Goal: Communication & Community: Answer question/provide support

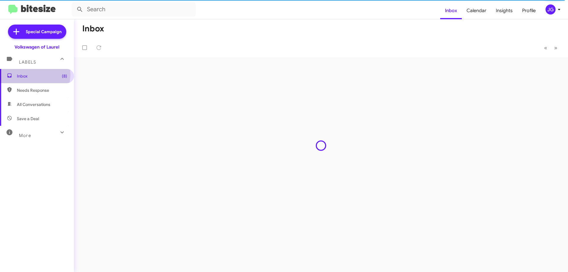
click at [31, 75] on span "Inbox (8)" at bounding box center [42, 76] width 50 height 6
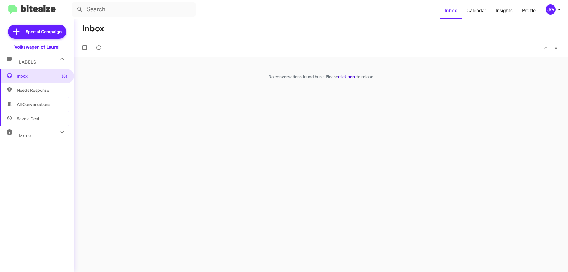
click at [350, 76] on link "click here" at bounding box center [347, 76] width 18 height 5
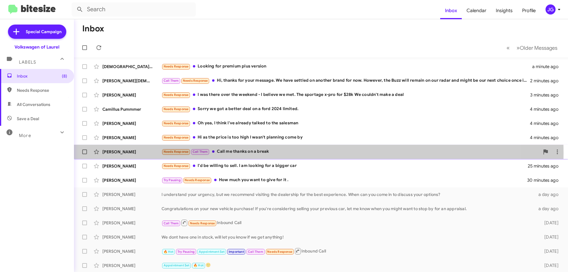
click at [279, 153] on div "Needs Response Call Them Call me thanks on a break" at bounding box center [350, 151] width 378 height 7
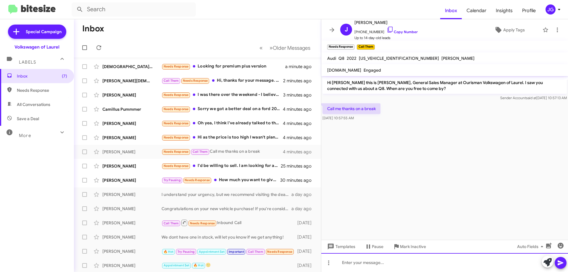
click at [383, 259] on div at bounding box center [444, 262] width 247 height 19
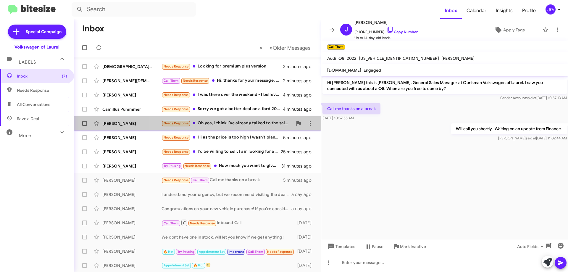
click at [235, 122] on div "Needs Response Oh yea, I think I've already talked to the salesman" at bounding box center [226, 123] width 131 height 7
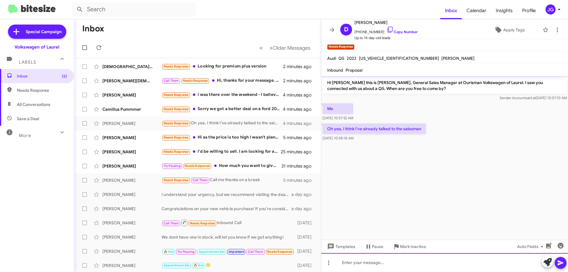
click at [390, 263] on div at bounding box center [444, 262] width 247 height 19
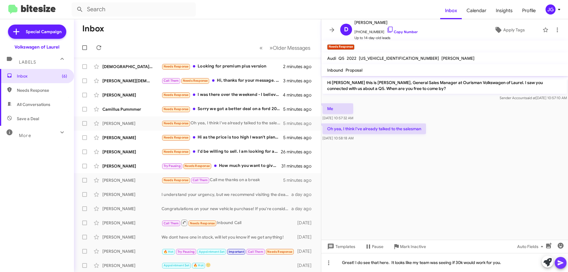
click at [557, 264] on icon at bounding box center [560, 262] width 7 height 7
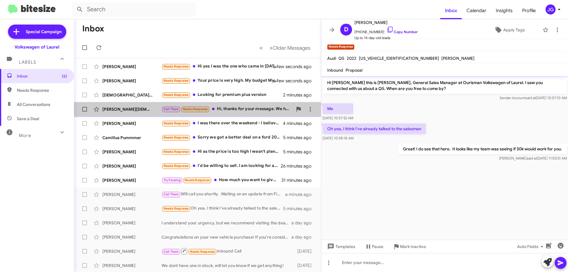
click at [220, 109] on div "Call Them Needs Response Hi, thanks for your message. We have settled on anothe…" at bounding box center [226, 109] width 131 height 7
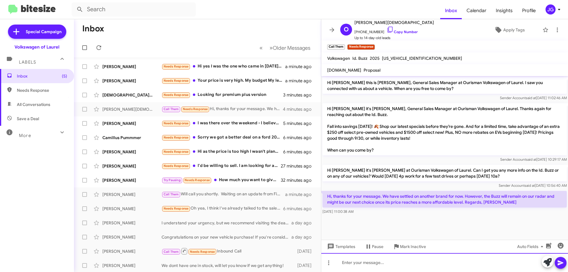
click at [412, 262] on div at bounding box center [444, 262] width 247 height 19
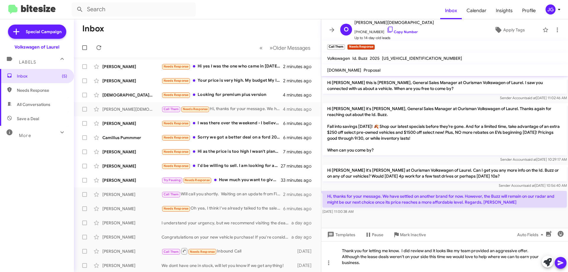
click at [559, 263] on icon at bounding box center [561, 262] width 6 height 5
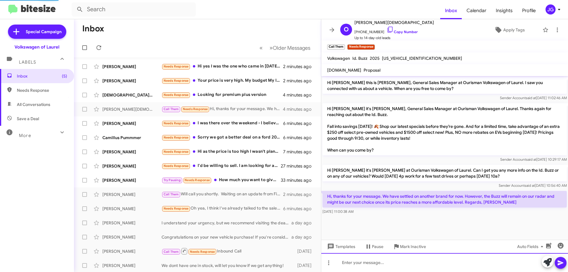
scroll to position [9, 0]
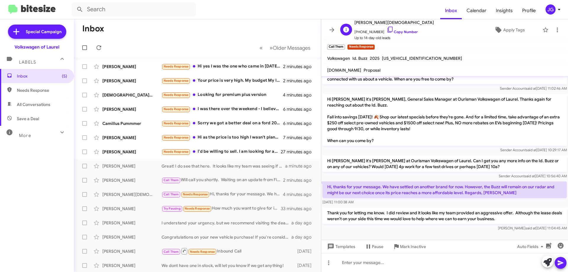
click at [511, 35] on div "O [PERSON_NAME][DEMOGRAPHIC_DATA] [PHONE_NUMBER] Copy Number Up to 14-day-old l…" at bounding box center [439, 30] width 202 height 22
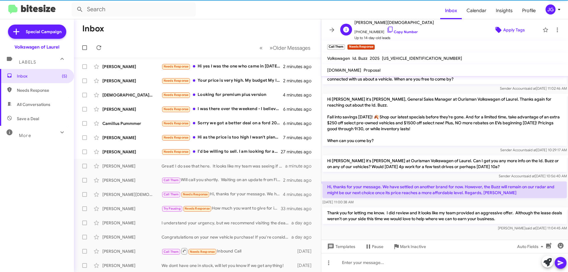
click at [510, 30] on span "Apply Tags" at bounding box center [514, 30] width 22 height 11
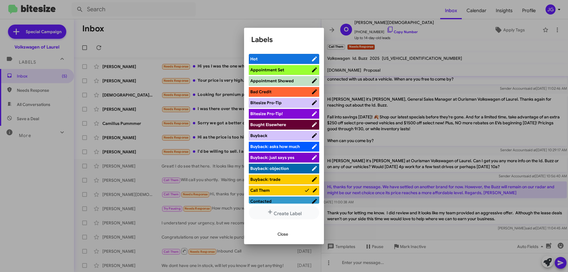
click at [274, 122] on span "Bought Elsewhere" at bounding box center [268, 124] width 36 height 5
click at [422, 261] on div at bounding box center [284, 136] width 568 height 272
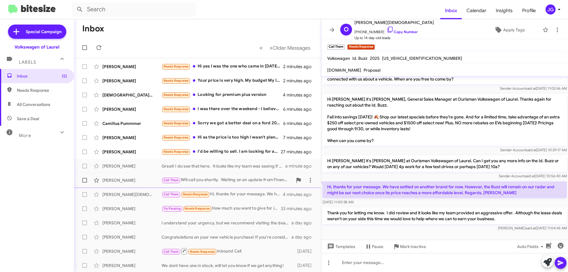
click at [211, 177] on div "Call Them Will call you shortly. Waiting on an update from Finance." at bounding box center [226, 180] width 131 height 7
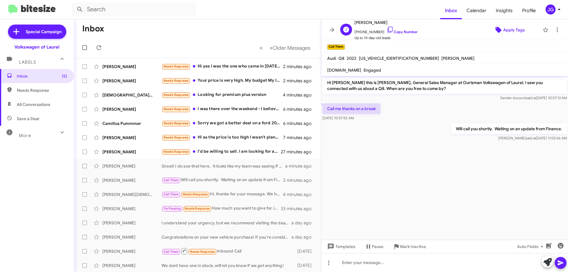
click at [509, 31] on span "Apply Tags" at bounding box center [514, 30] width 22 height 11
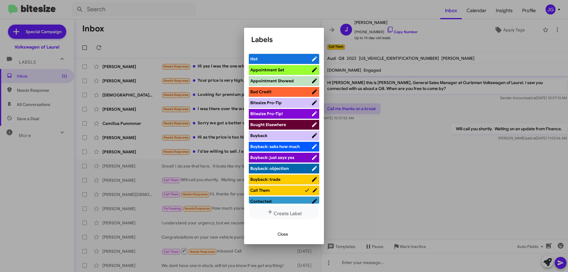
click at [258, 56] on span "Hot" at bounding box center [280, 59] width 61 height 6
click at [435, 193] on div at bounding box center [284, 136] width 568 height 272
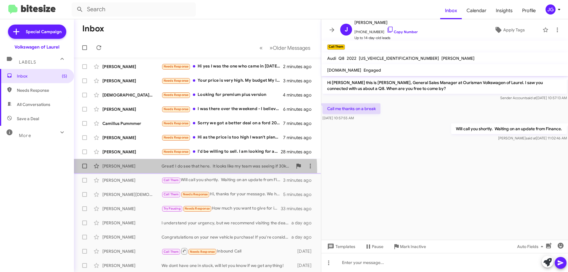
click at [186, 170] on div "[PERSON_NAME] Great! I do see that here. It looks like my team was seeing if 30…" at bounding box center [198, 166] width 238 height 12
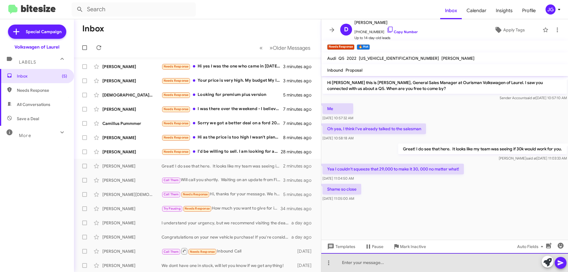
click at [348, 257] on div at bounding box center [444, 262] width 247 height 19
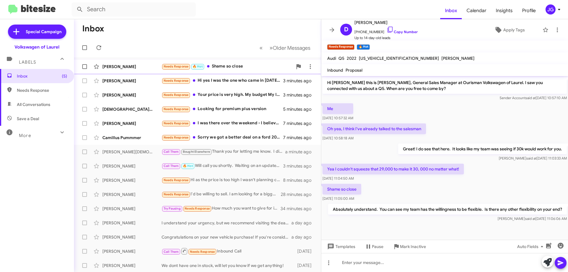
click at [246, 68] on div "Needs Response 🔥 Hot Shame so close" at bounding box center [226, 66] width 131 height 7
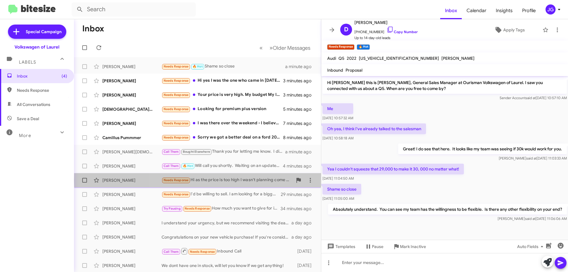
click at [240, 180] on div "Needs Response Hi as the price is too high I wasn't planning come by" at bounding box center [226, 180] width 131 height 7
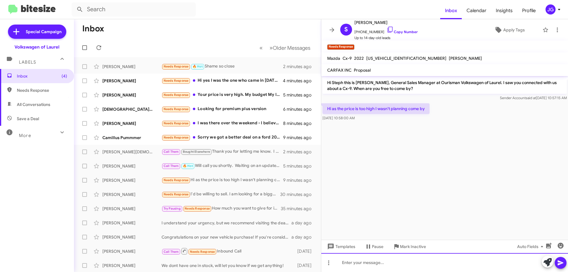
click at [400, 257] on div at bounding box center [444, 262] width 247 height 19
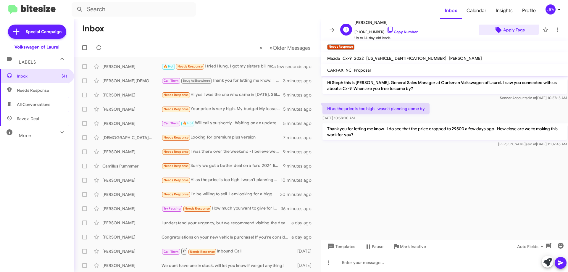
click at [503, 27] on span "Apply Tags" at bounding box center [514, 30] width 22 height 11
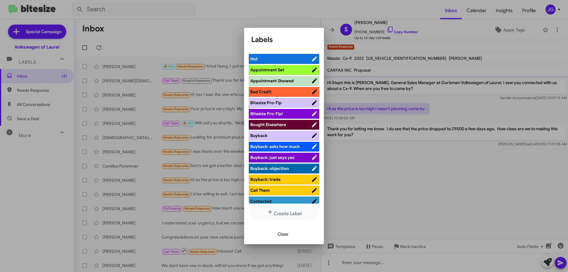
click at [265, 55] on li "Hot" at bounding box center [284, 59] width 70 height 10
click at [273, 57] on span "Hot" at bounding box center [280, 59] width 61 height 6
click at [433, 194] on div at bounding box center [284, 136] width 568 height 272
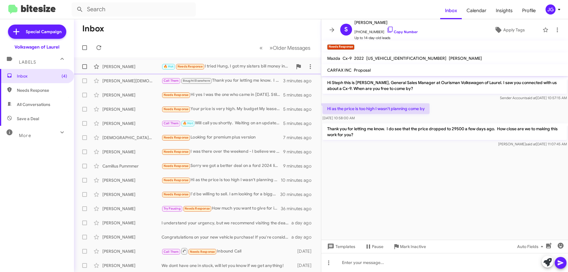
click at [229, 70] on div "🔥 Hot Needs Response I tried Hung, I got my sisters bill money involved, which …" at bounding box center [226, 66] width 131 height 7
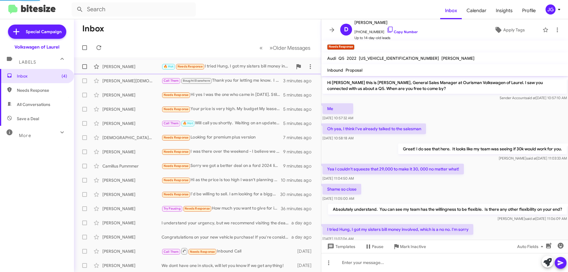
scroll to position [15, 0]
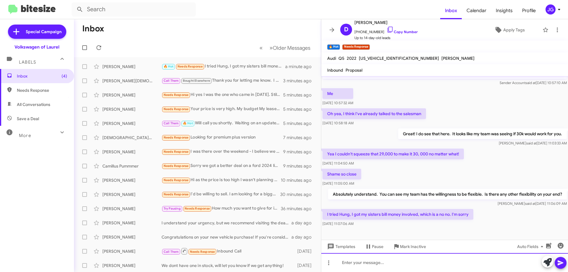
click at [387, 257] on div at bounding box center [444, 262] width 247 height 19
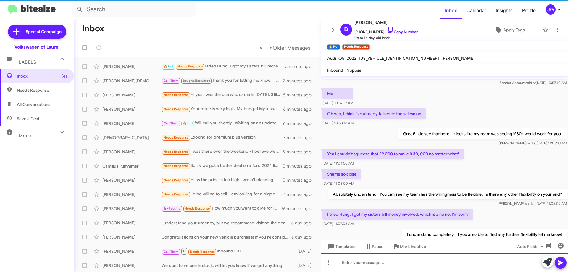
scroll to position [37, 0]
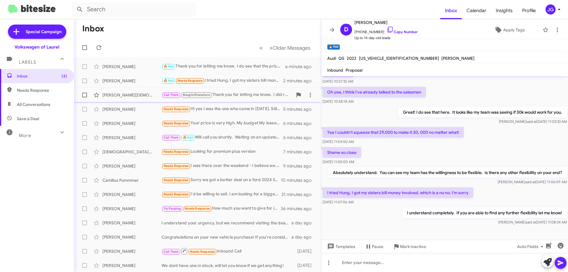
click at [251, 95] on div "Call Them Bought Elsewhere Thank you for letting me know. I did review and it l…" at bounding box center [226, 94] width 131 height 7
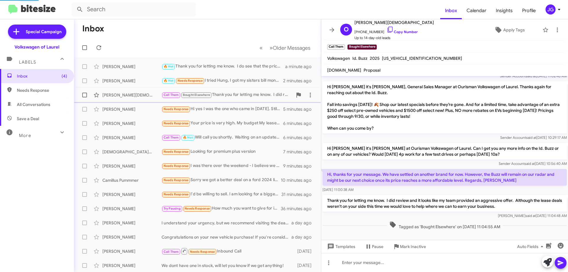
scroll to position [22, 0]
click at [240, 108] on div "Needs Response Hi yes I was the one who came in [DATE]. Still waiting on the in…" at bounding box center [226, 109] width 131 height 7
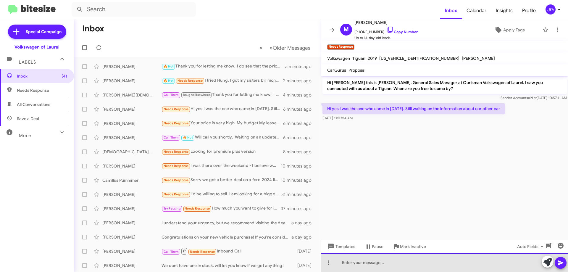
click at [405, 261] on div at bounding box center [444, 262] width 247 height 19
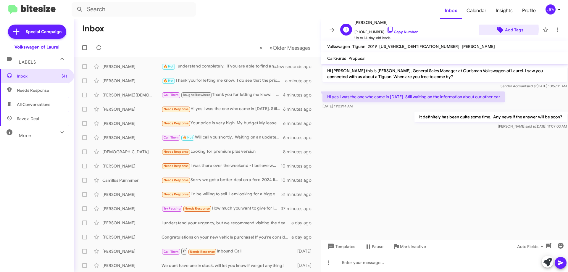
click at [503, 31] on span "Add Tags" at bounding box center [509, 30] width 51 height 11
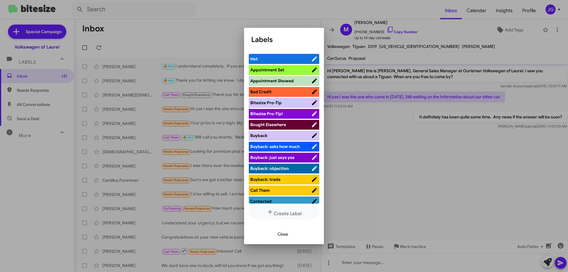
click at [266, 57] on span "Hot" at bounding box center [280, 59] width 61 height 6
click at [370, 165] on div at bounding box center [284, 136] width 568 height 272
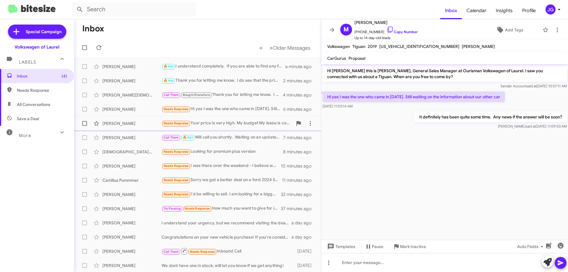
click at [234, 126] on div "Needs Response Your price is very high. My budget My lease is coming up and off…" at bounding box center [226, 123] width 131 height 7
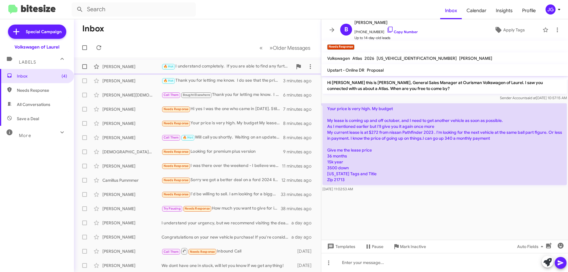
click at [216, 64] on div "🔥 Hot I understand completely. If you are able to find any further flexibility …" at bounding box center [226, 66] width 131 height 7
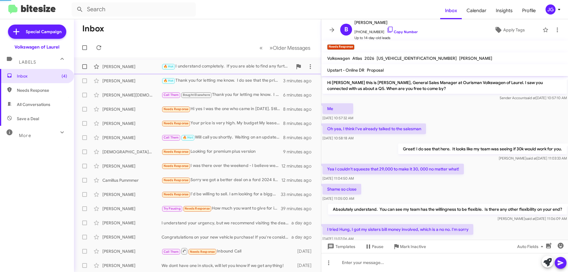
scroll to position [70, 0]
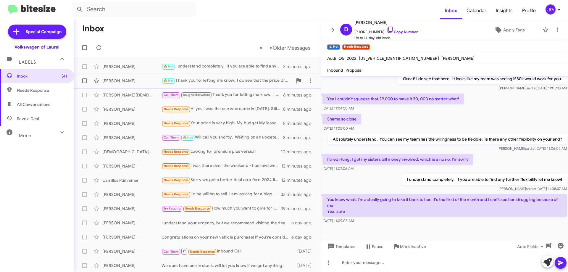
click at [228, 79] on div "🔥 Hot Thank you for letting me know. I do see that the price dropped to 29500 a…" at bounding box center [226, 80] width 131 height 7
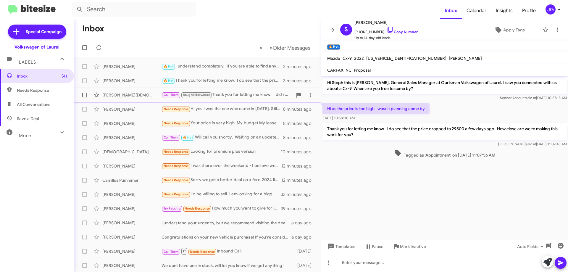
click at [237, 93] on div "Call Them Bought Elsewhere Thank you for letting me know. I did review and it l…" at bounding box center [226, 94] width 131 height 7
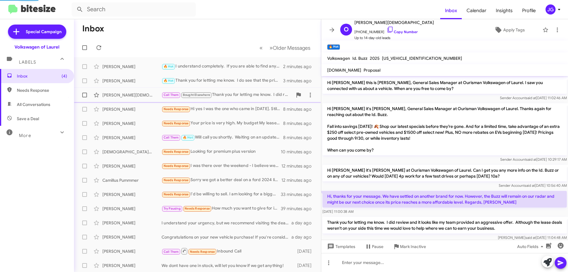
scroll to position [22, 0]
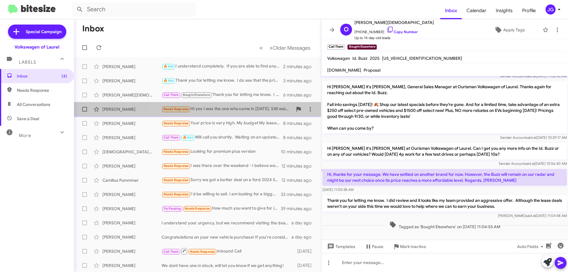
click at [250, 109] on div "Needs Response Hi yes I was the one who came in [DATE]. Still waiting on the in…" at bounding box center [226, 109] width 131 height 7
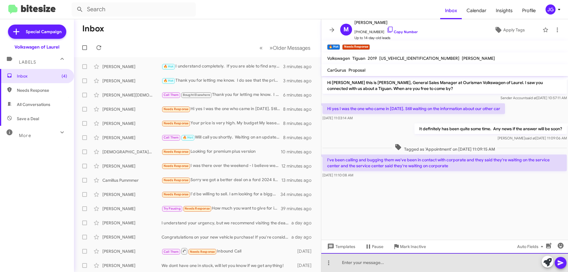
click at [398, 264] on div at bounding box center [444, 262] width 247 height 19
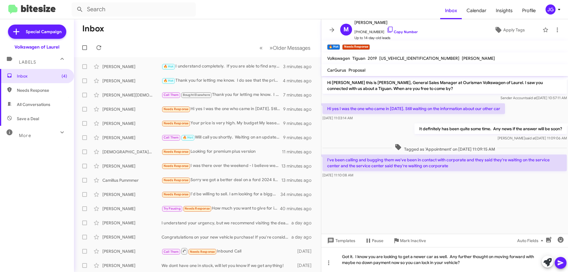
click at [561, 262] on icon at bounding box center [561, 262] width 6 height 5
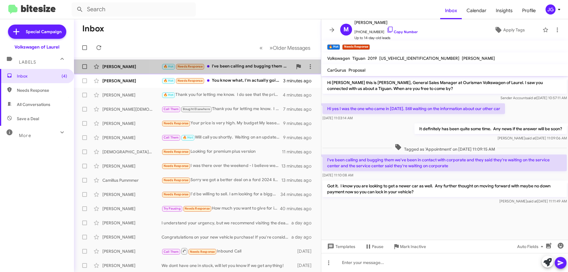
click at [244, 65] on div "🔥 Hot Needs Response I've been calling and bugging them we've been in contact w…" at bounding box center [226, 66] width 131 height 7
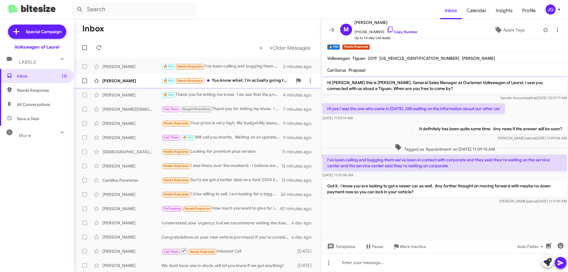
click at [234, 78] on div "🔥 Hot Needs Response You know what, I'm actually going to take it back to her. …" at bounding box center [226, 80] width 131 height 7
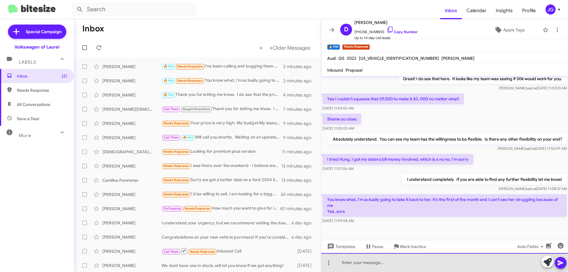
click at [384, 266] on div at bounding box center [444, 262] width 247 height 19
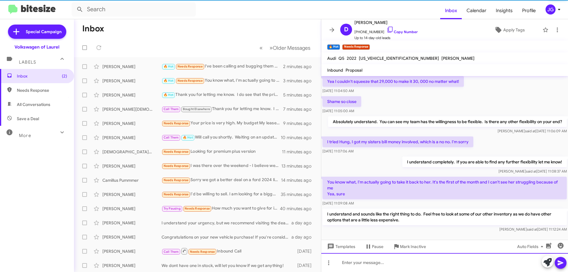
scroll to position [98, 0]
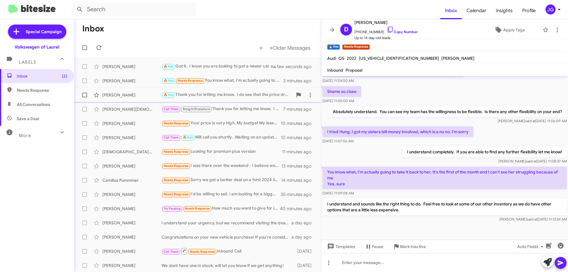
click at [251, 91] on div "[PERSON_NAME] 🔥 Hot Thank you for letting me know. I do see that the price drop…" at bounding box center [198, 95] width 238 height 12
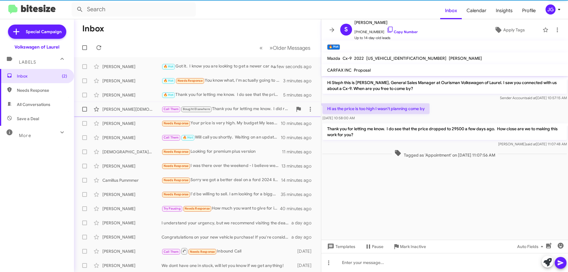
click at [250, 110] on div "Call Them Bought Elsewhere Thank you for letting me know. I did review and it l…" at bounding box center [226, 109] width 131 height 7
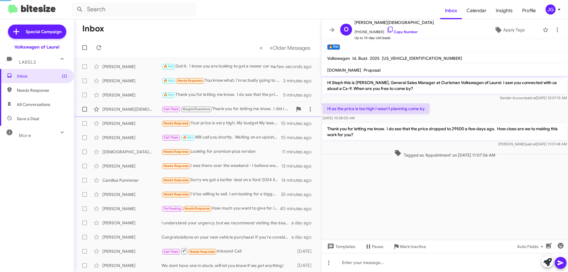
scroll to position [22, 0]
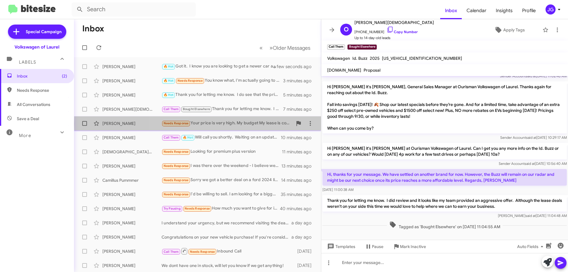
click at [256, 124] on div "Needs Response Your price is very high. My budget My lease is coming up and off…" at bounding box center [226, 123] width 131 height 7
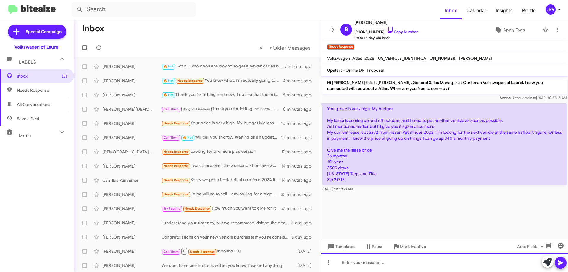
click at [408, 262] on div at bounding box center [444, 262] width 247 height 19
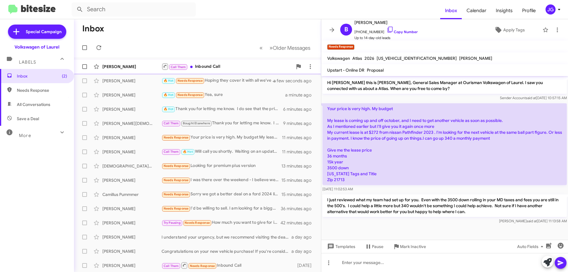
click at [243, 70] on div "[PERSON_NAME] Call Them Inbound Call a minute ago" at bounding box center [198, 67] width 238 height 12
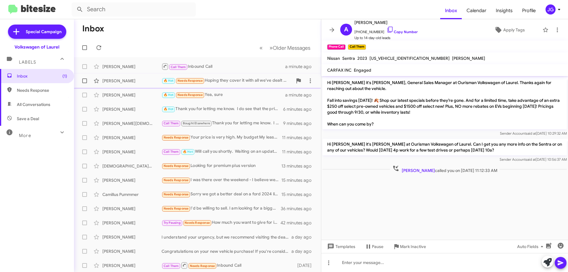
click at [243, 80] on div "🔥 Hot Needs Response Hoping they cover it with all we've dealt with them" at bounding box center [226, 80] width 131 height 7
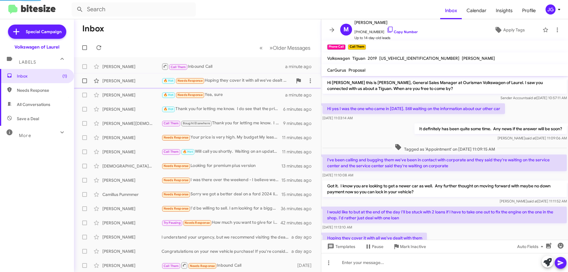
scroll to position [24, 0]
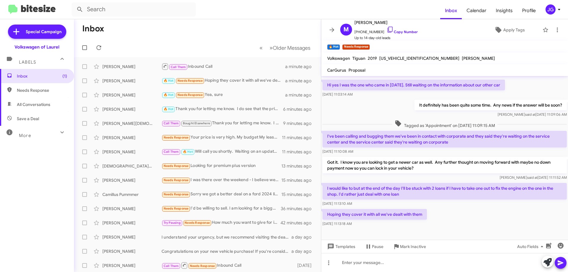
drag, startPoint x: 243, startPoint y: 91, endPoint x: 433, endPoint y: 221, distance: 229.7
click at [429, 219] on div "Inbox « Previous » Next Older Messages [PERSON_NAME] Call Them Inbound Call a m…" at bounding box center [321, 145] width 494 height 253
click at [463, 218] on div "Hoping they cover it with all we've dealt with them [DATE] 11:13:18 AM" at bounding box center [444, 218] width 247 height 20
click at [463, 215] on div "Hoping they cover it with all we've dealt with them [DATE] 11:13:18 AM" at bounding box center [444, 218] width 247 height 20
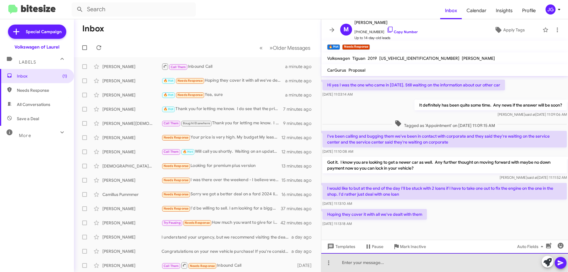
click at [383, 259] on div at bounding box center [444, 262] width 247 height 19
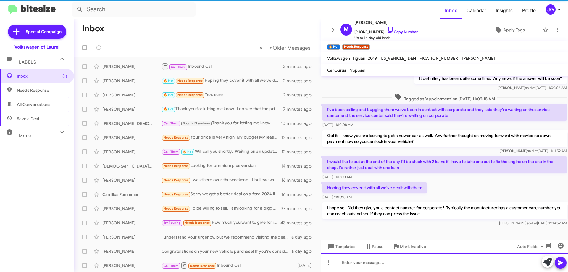
scroll to position [51, 0]
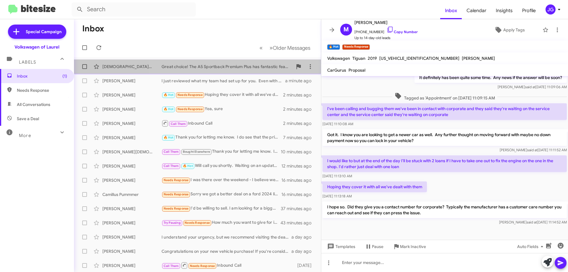
click at [233, 68] on div "Great choice! The A5 Sportback Premium Plus has fantastic features. When would …" at bounding box center [226, 67] width 131 height 6
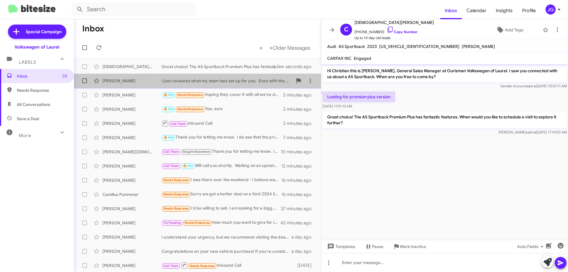
click at [242, 86] on div "[PERSON_NAME] I just reviewed what my team had set up for you. Even with the 35…" at bounding box center [198, 81] width 238 height 12
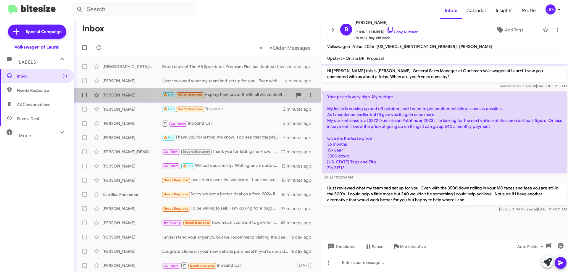
click at [245, 91] on div "[PERSON_NAME] 🔥 Hot Needs Response Hoping they cover it with all we've dealt wi…" at bounding box center [198, 95] width 238 height 12
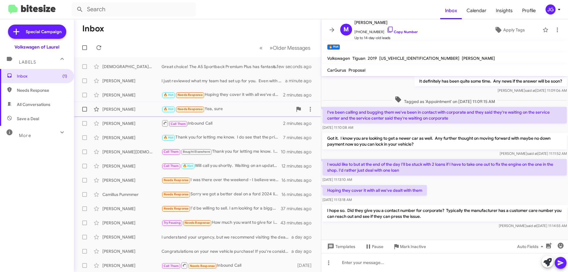
scroll to position [51, 0]
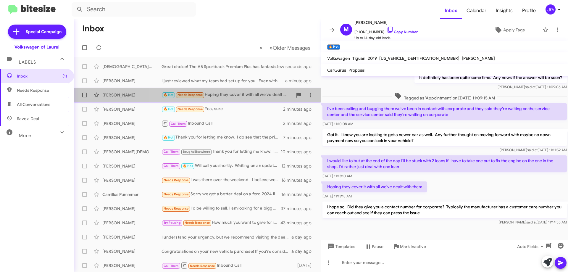
click at [236, 92] on div "🔥 Hot Needs Response Hoping they cover it with all we've dealt with them" at bounding box center [226, 94] width 131 height 7
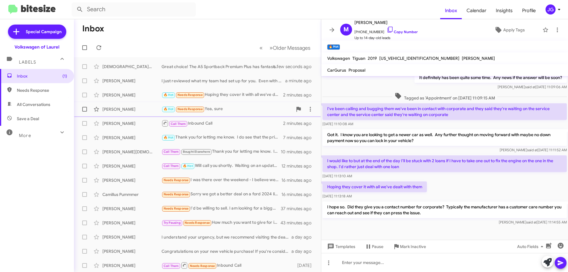
click at [234, 106] on div "🔥 Hot Needs Response Yea, sure" at bounding box center [226, 109] width 131 height 7
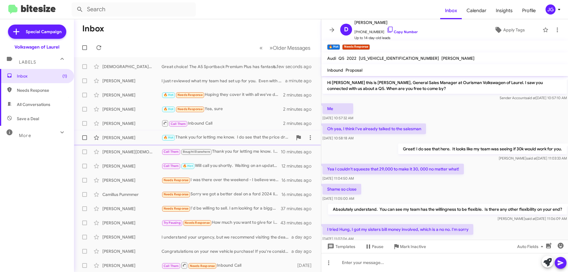
click at [249, 135] on div "🔥 Hot Thank you for letting me know. I do see that the price dropped to 29500 a…" at bounding box center [226, 137] width 131 height 7
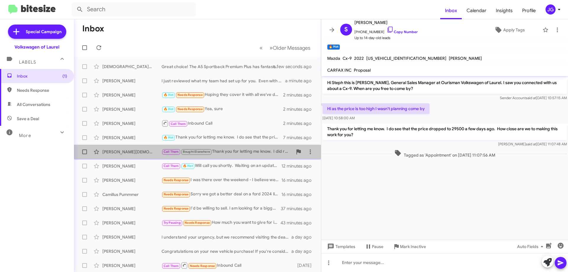
click at [248, 146] on div "[PERSON_NAME] Call Them Bought Elsewhere Thank you for letting me know. I did r…" at bounding box center [198, 152] width 238 height 12
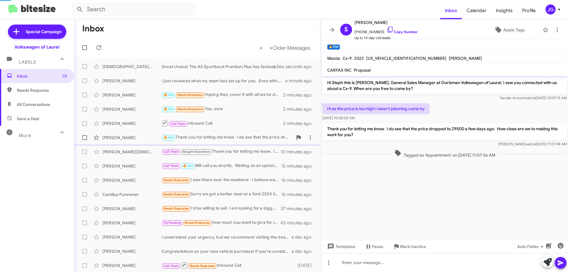
scroll to position [22, 0]
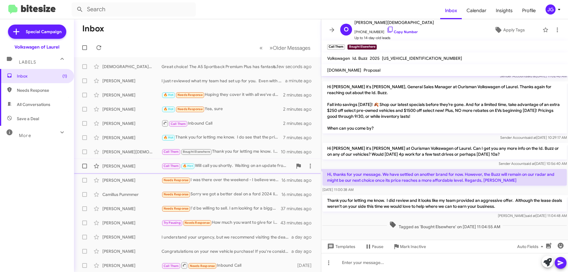
click at [241, 164] on div "Call Them 🔥 Hot Will call you shortly. Waiting on an update from Finance." at bounding box center [226, 165] width 131 height 7
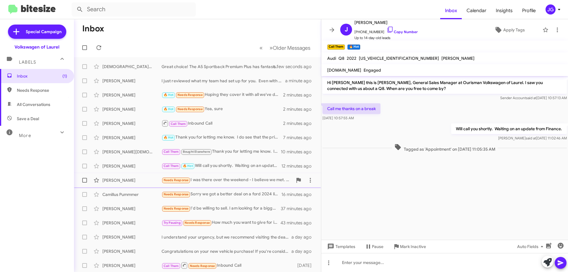
click at [243, 175] on div "[PERSON_NAME] Needs Response I was there over the weekend - I believe we met. T…" at bounding box center [198, 180] width 238 height 12
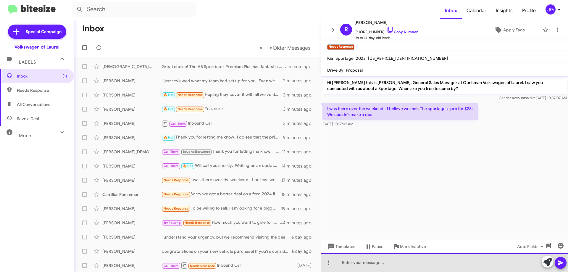
click at [401, 267] on div at bounding box center [444, 262] width 247 height 19
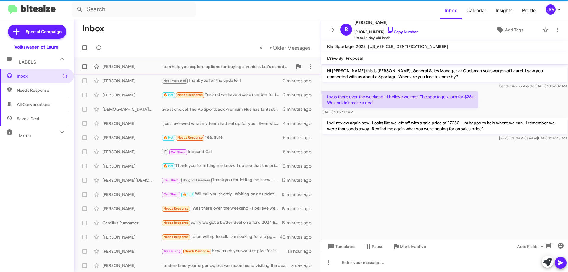
click at [228, 72] on div "[PERSON_NAME] I can help you explore options for buying a vehicle. Let's schedu…" at bounding box center [198, 67] width 238 height 12
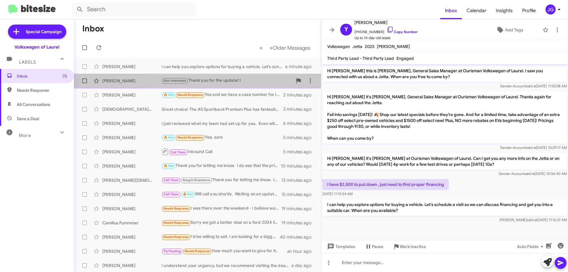
click at [232, 80] on div "Not-Interested Thank you for the update! I" at bounding box center [226, 80] width 131 height 7
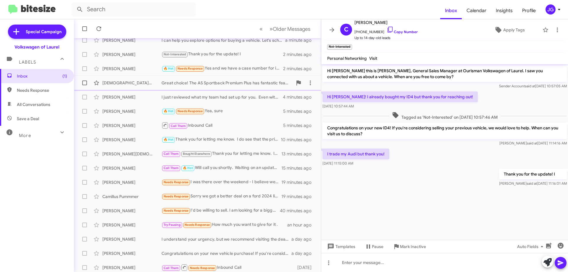
scroll to position [72, 0]
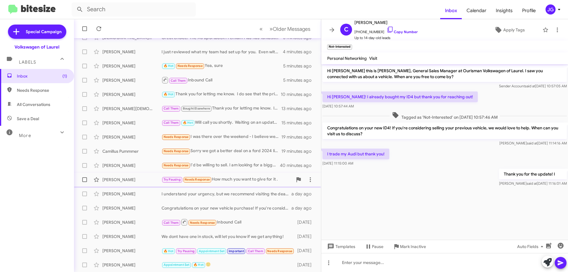
click at [247, 177] on div "Try Pausing Needs Response How much you want to give for it ." at bounding box center [226, 179] width 131 height 7
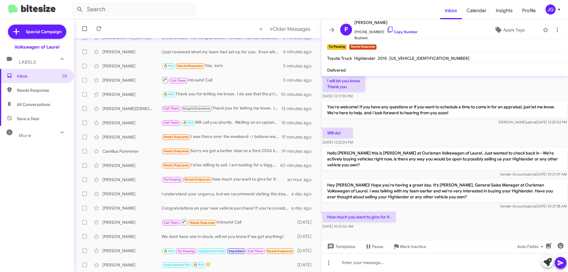
scroll to position [102, 0]
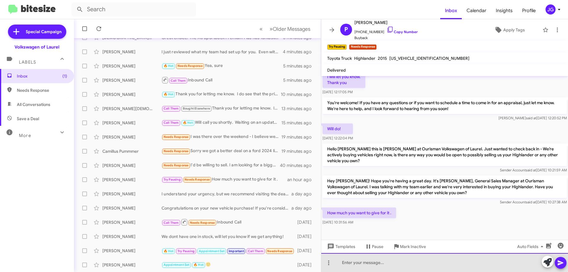
click at [394, 260] on div at bounding box center [444, 262] width 247 height 19
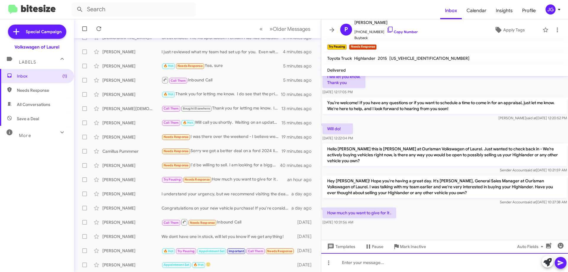
click at [394, 260] on div at bounding box center [444, 262] width 247 height 19
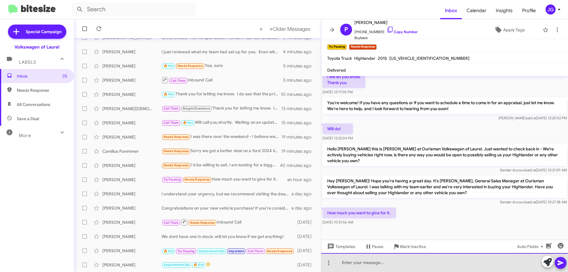
click at [394, 260] on div at bounding box center [444, 262] width 247 height 19
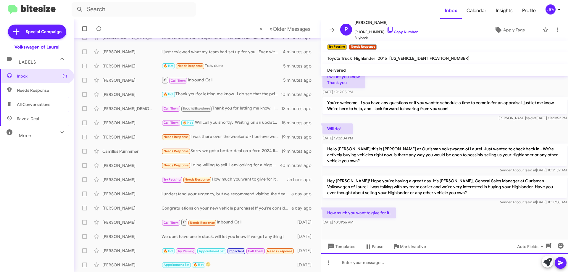
click at [394, 260] on div at bounding box center [444, 262] width 247 height 19
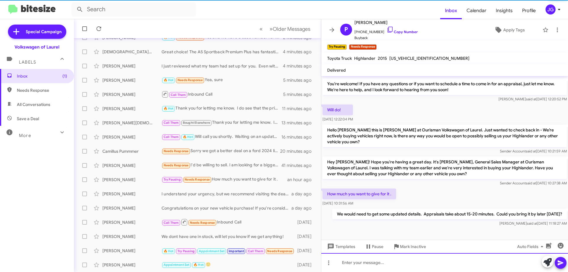
scroll to position [123, 0]
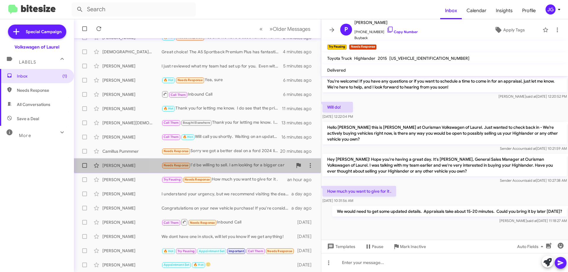
click at [246, 165] on div "Needs Response I'd be willing to sell. I am looking for a bigger car" at bounding box center [226, 165] width 131 height 7
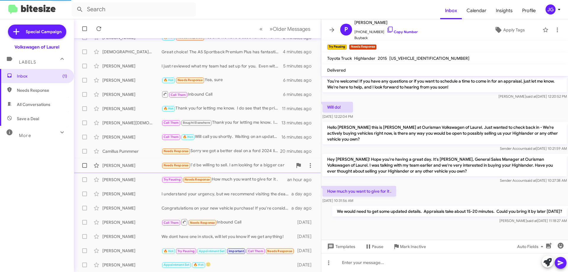
scroll to position [62, 0]
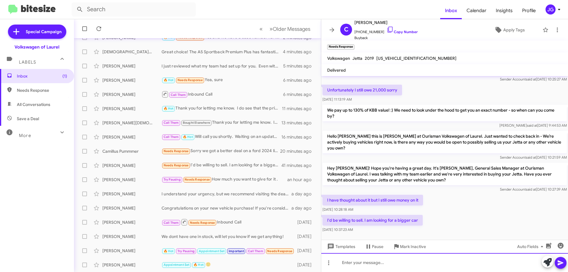
click at [376, 261] on div at bounding box center [444, 262] width 247 height 19
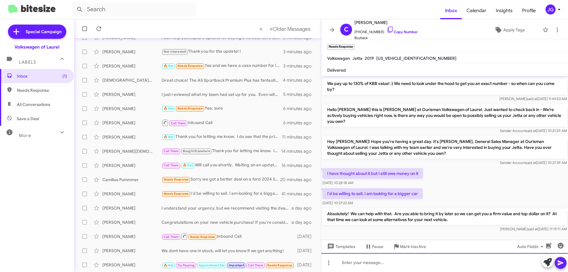
scroll to position [90, 0]
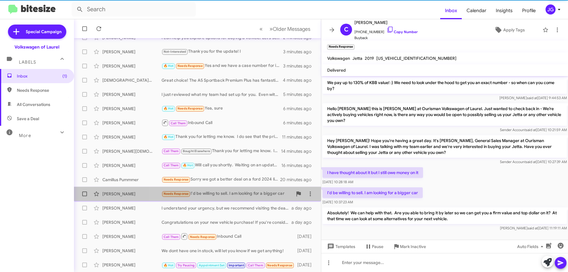
click at [235, 191] on div "Needs Response I'd be willing to sell. I am looking for a bigger car" at bounding box center [226, 193] width 131 height 7
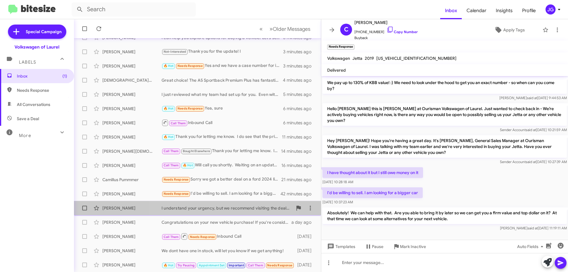
click at [230, 205] on div "I understand your urgency, but we recommend visiting the dealership for the bes…" at bounding box center [226, 208] width 131 height 6
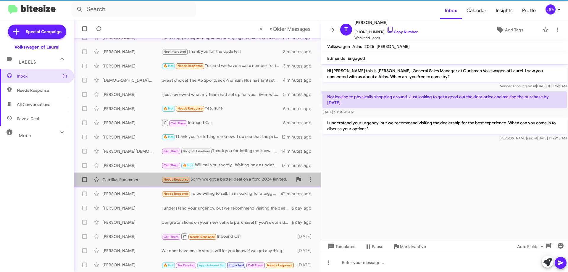
click at [222, 179] on div "Needs Response Sorry we got a better deal on a ford 2024 limited." at bounding box center [226, 179] width 131 height 7
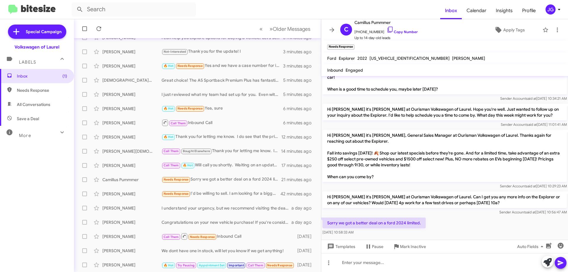
scroll to position [39, 0]
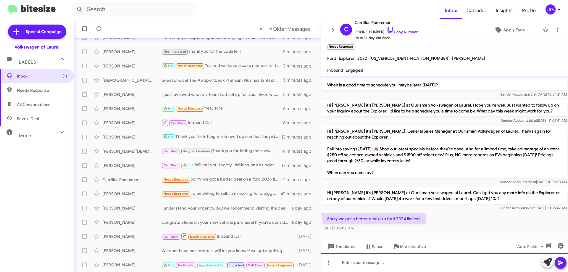
click at [375, 263] on div at bounding box center [444, 262] width 247 height 19
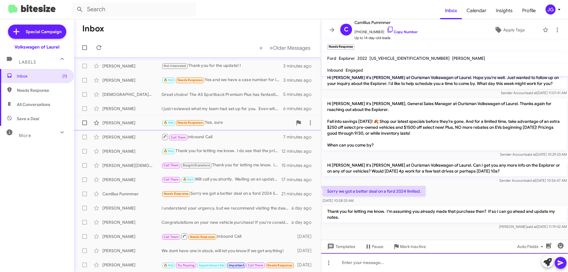
scroll to position [0, 0]
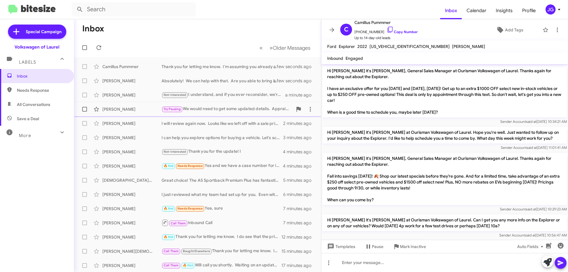
scroll to position [55, 0]
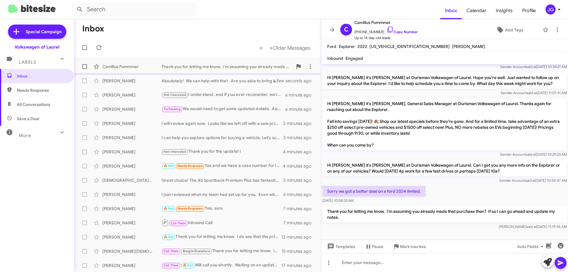
click at [225, 68] on div "Thank you for letting me know. I'm assuming you already made that purchase then…" at bounding box center [226, 67] width 131 height 6
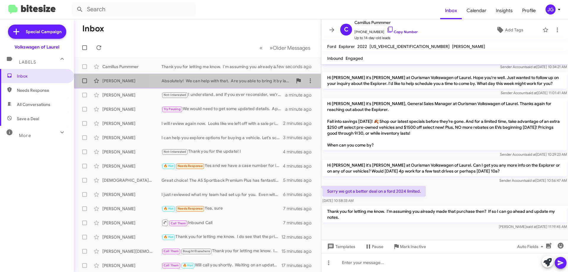
click at [224, 77] on div "Colleen Martell Absolutely! We can help with that. Are you able to bring it by …" at bounding box center [198, 81] width 238 height 12
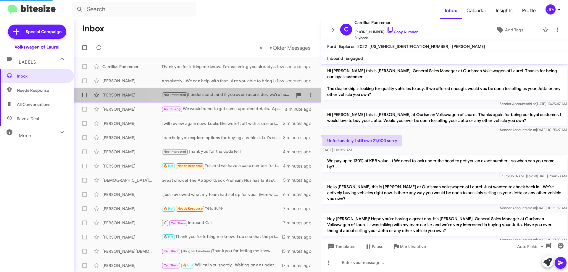
click at [227, 94] on div "Not-Interested I understand, and if you ever reconsider, we're here to help. Fe…" at bounding box center [226, 94] width 131 height 7
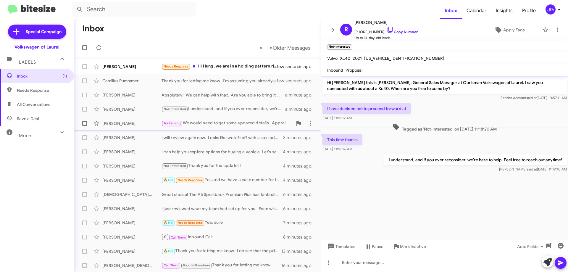
click at [235, 123] on div "Try Pausing We would need to get some updated details. Appraisals take about 15…" at bounding box center [226, 123] width 131 height 7
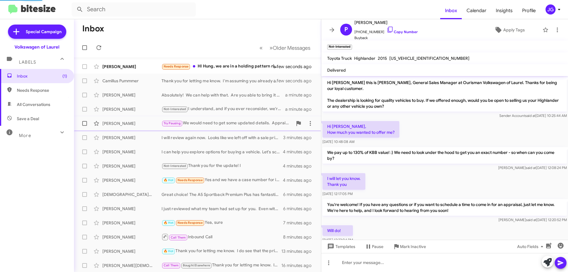
scroll to position [123, 0]
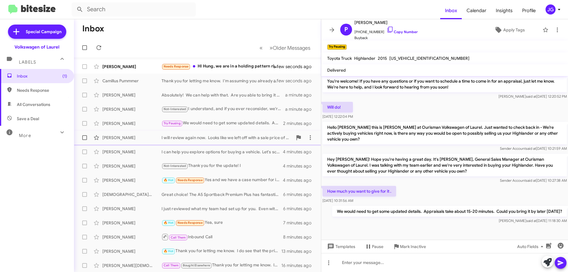
click at [221, 138] on div "I will review again now. Looks like we left off with a sale price of 27250. I'm…" at bounding box center [226, 138] width 131 height 6
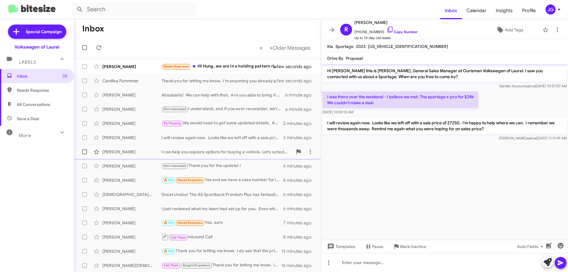
click at [228, 148] on div "Yusef Thomas I can help you explore options for buying a vehicle. Let's schedul…" at bounding box center [198, 152] width 238 height 12
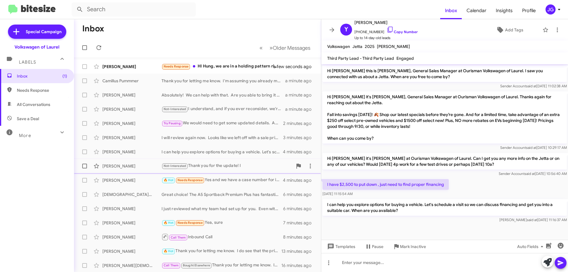
click at [242, 165] on div "Not-Interested Thank you for the update! I" at bounding box center [226, 165] width 131 height 7
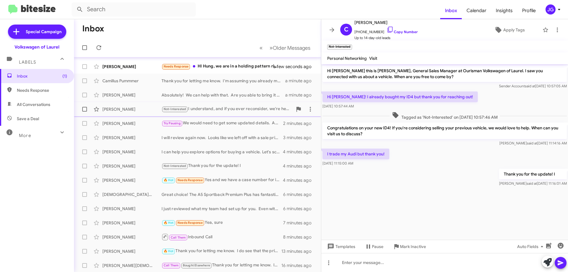
scroll to position [30, 0]
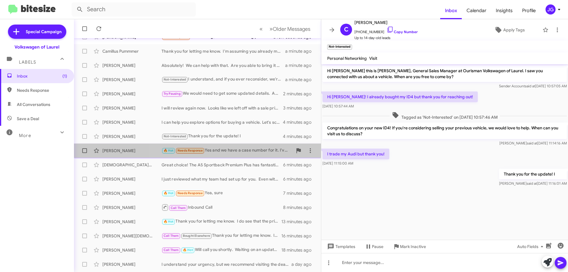
click at [238, 148] on div "🔥 Hot Needs Response Yes and we have a case number for it. I've expressed it's …" at bounding box center [226, 150] width 131 height 7
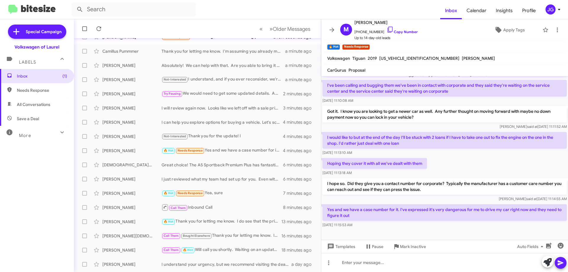
scroll to position [79, 0]
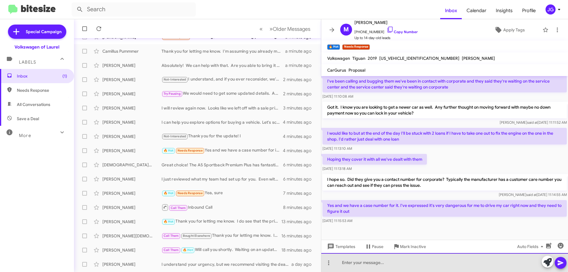
click at [406, 261] on div at bounding box center [444, 262] width 247 height 19
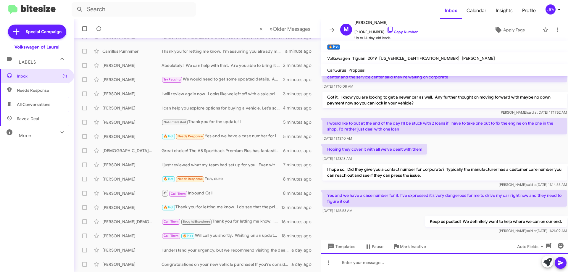
scroll to position [100, 0]
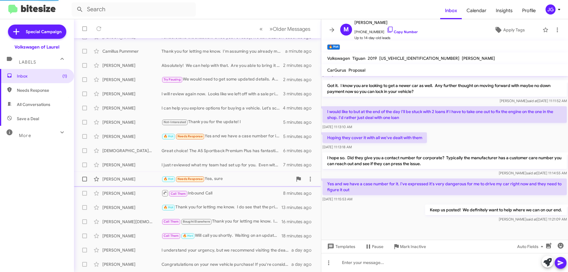
click at [238, 189] on div "Call Them Inbound Call" at bounding box center [222, 192] width 122 height 7
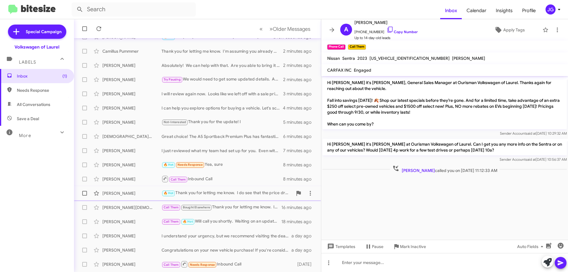
click at [243, 192] on div "🔥 Hot Thank you for letting me know. I do see that the price dropped to 29500 a…" at bounding box center [226, 193] width 131 height 7
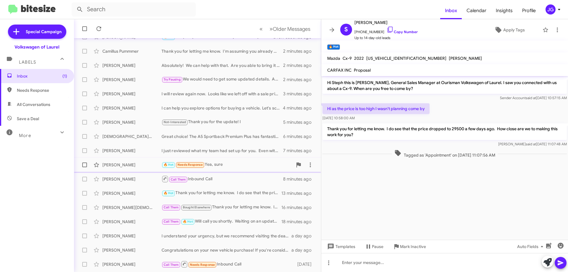
click at [237, 167] on div "🔥 Hot Needs Response Yea, sure" at bounding box center [226, 164] width 131 height 7
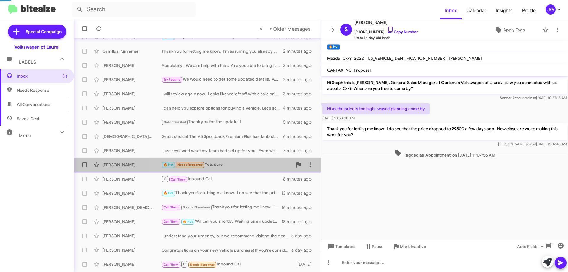
scroll to position [119, 0]
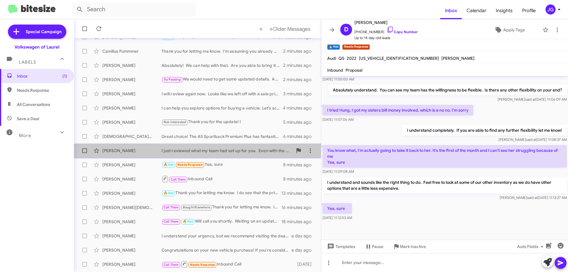
click at [226, 152] on div "I just reviewed what my team had set up for you. Even with the 3500 down rollin…" at bounding box center [226, 151] width 131 height 6
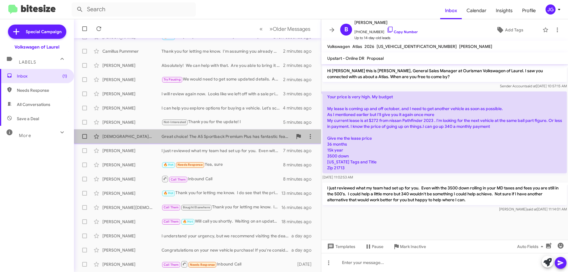
click at [217, 135] on div "Great choice! The A5 Sportback Premium Plus has fantastic features. When would …" at bounding box center [226, 136] width 131 height 6
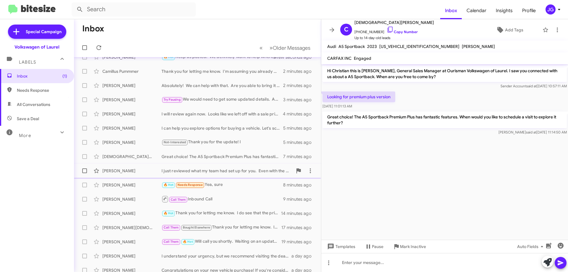
scroll to position [14, 0]
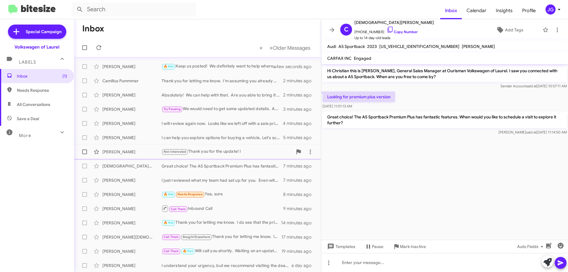
click at [230, 150] on div "Not-Interested Thank you for the update! I" at bounding box center [226, 151] width 131 height 7
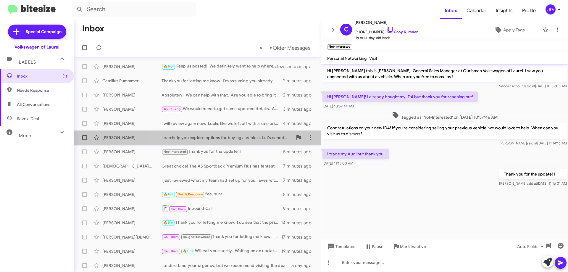
click at [226, 140] on div "I can help you explore options for buying a vehicle. Let's schedule a visit so …" at bounding box center [226, 138] width 131 height 6
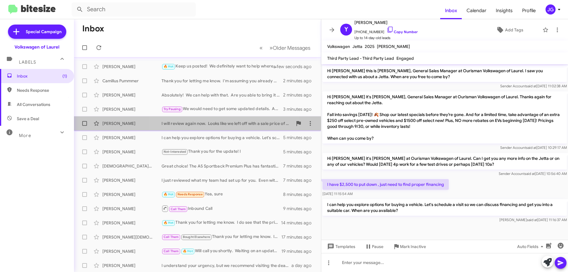
click at [222, 125] on div "I will review again now. Looks like we left off with a sale price of 27250. I'm…" at bounding box center [226, 123] width 131 height 6
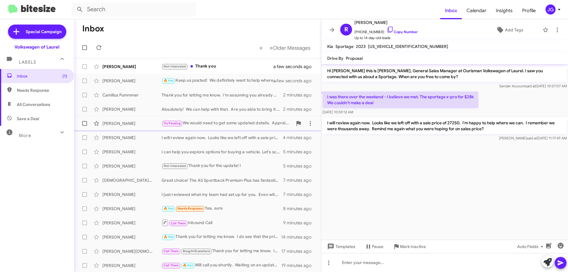
click at [223, 126] on div "Try Pausing We would need to get some updated details. Appraisals take about 15…" at bounding box center [226, 123] width 131 height 7
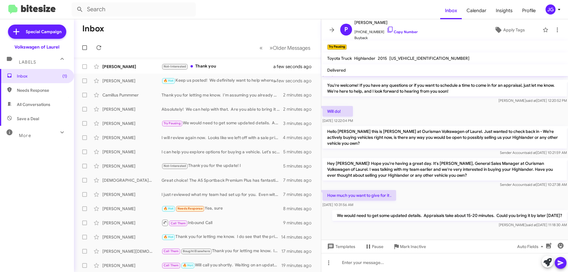
scroll to position [123, 0]
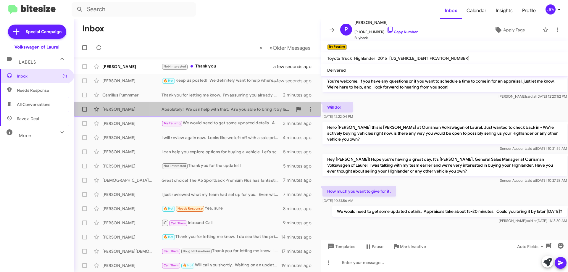
click at [212, 113] on div "Colleen Martell Absolutely! We can help with that. Are you able to bring it by …" at bounding box center [198, 109] width 238 height 12
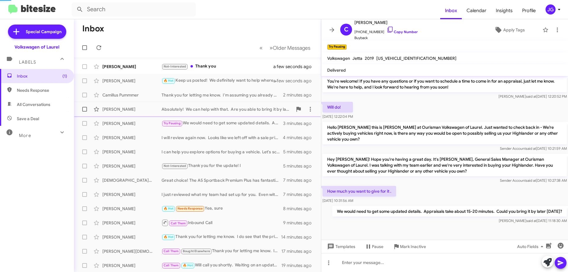
scroll to position [78, 0]
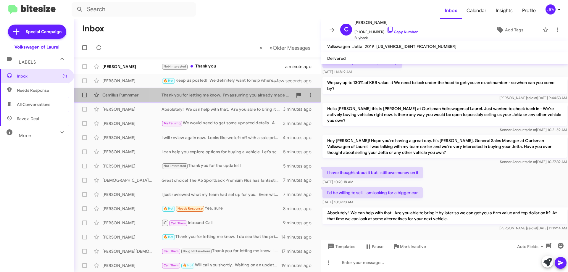
click at [215, 92] on div "Thank you for letting me know. I'm assuming you already made that purchase then…" at bounding box center [226, 95] width 131 height 6
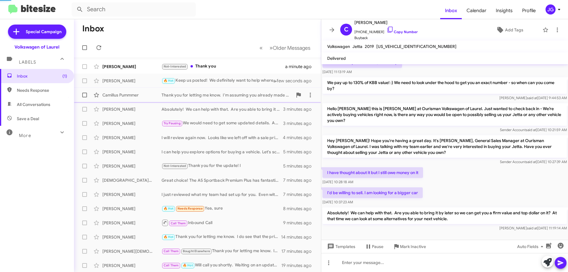
scroll to position [55, 0]
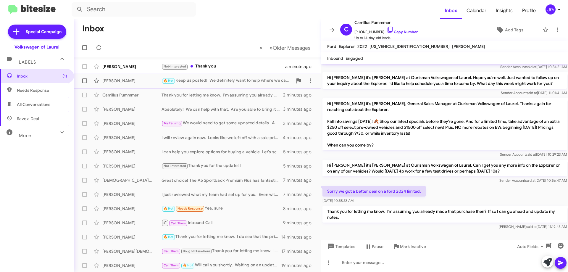
click at [219, 79] on div "🔥 Hot Keep us posted! We definitely want to help where we can on our end." at bounding box center [226, 80] width 131 height 7
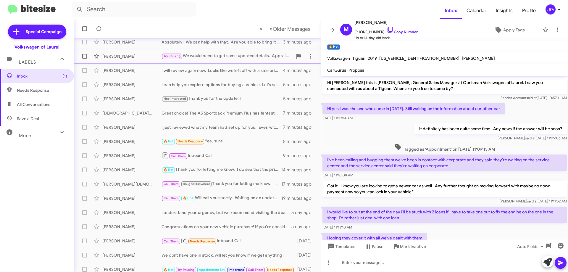
scroll to position [72, 0]
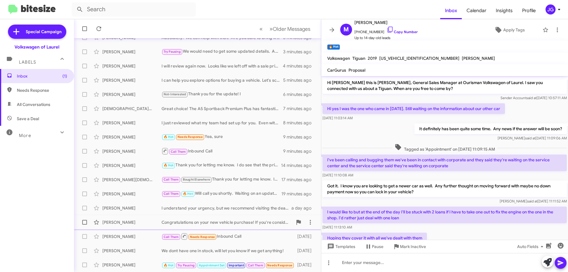
click at [245, 224] on div "Congratulations on your new vehicle purchase! If you're considering selling you…" at bounding box center [226, 222] width 131 height 6
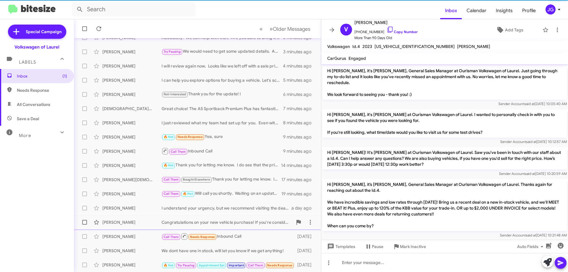
scroll to position [600, 0]
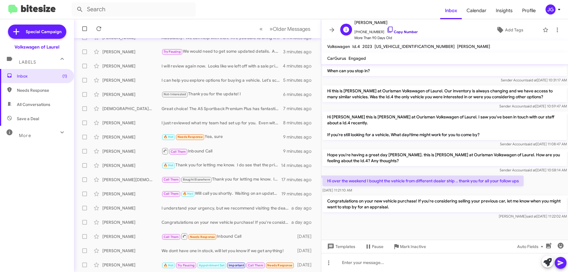
click at [392, 32] on link "Copy Number" at bounding box center [402, 32] width 31 height 4
click at [256, 250] on div "We dont have one in stock, will let you know if we get anything!" at bounding box center [226, 251] width 131 height 6
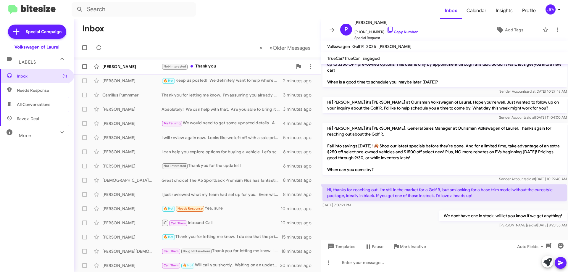
click at [211, 66] on div "Not-Interested Thank you" at bounding box center [226, 66] width 131 height 7
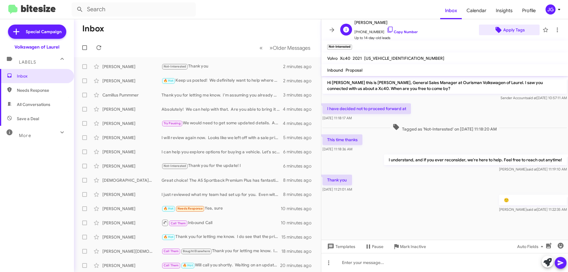
click at [510, 32] on span "Apply Tags" at bounding box center [514, 30] width 22 height 11
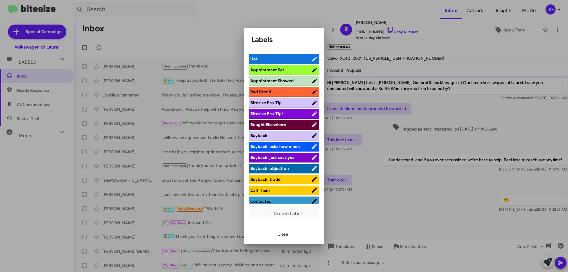
click at [388, 207] on div at bounding box center [284, 136] width 568 height 272
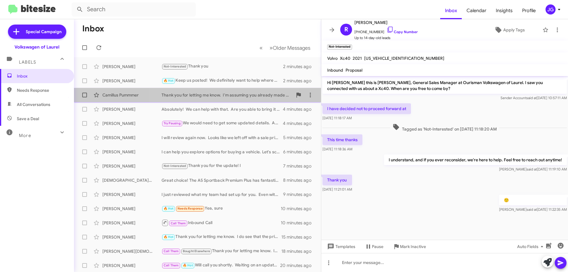
click at [226, 96] on div "Thank you for letting me know. I'm assuming you already made that purchase then…" at bounding box center [226, 95] width 131 height 6
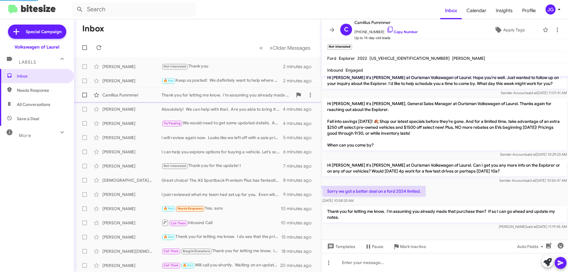
scroll to position [55, 0]
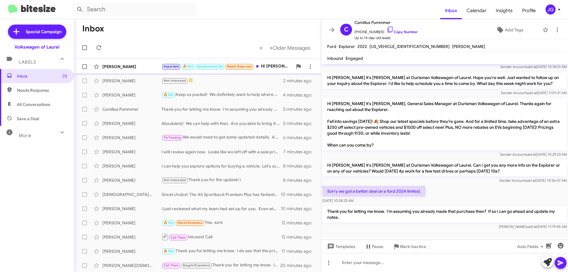
click at [274, 69] on div "Important 🔥 Hot Appointment Set Needs Response Hi Hung, yes the staff and I tal…" at bounding box center [226, 66] width 131 height 7
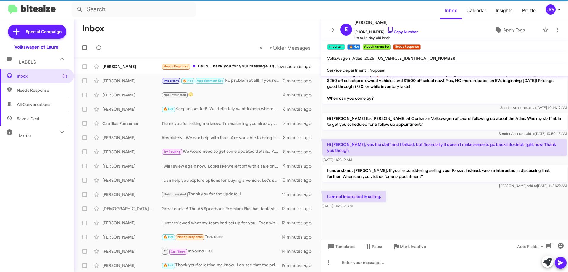
scroll to position [419, 0]
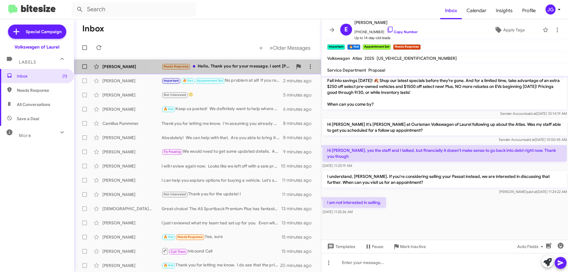
click at [234, 67] on div "Needs Response Hello, Thank you for your message. I sent Brian a message." at bounding box center [226, 66] width 131 height 7
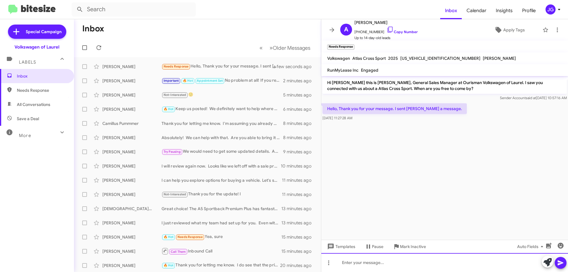
click at [447, 260] on div at bounding box center [444, 262] width 247 height 19
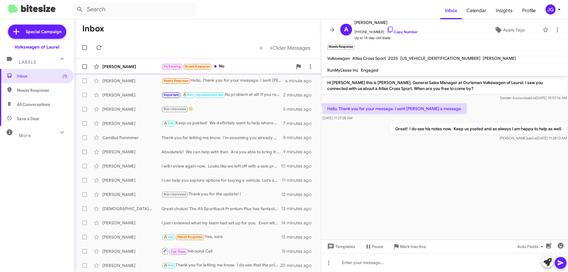
click at [241, 71] on div "Patrick Marcelin Try Pausing Needs Response No a few seconds ago" at bounding box center [198, 67] width 238 height 12
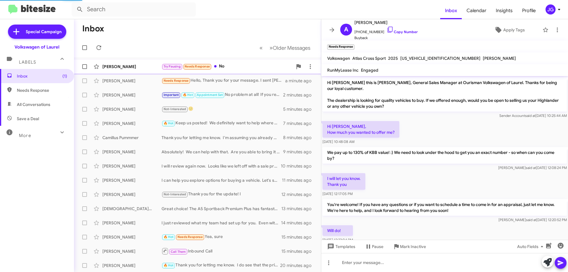
scroll to position [145, 0]
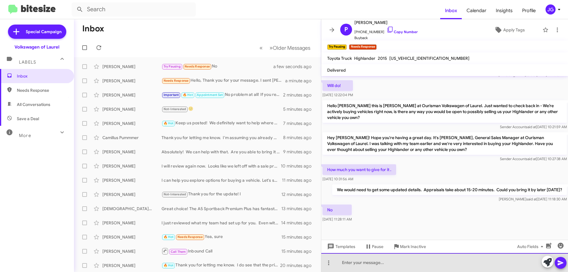
click at [434, 263] on div at bounding box center [444, 262] width 247 height 19
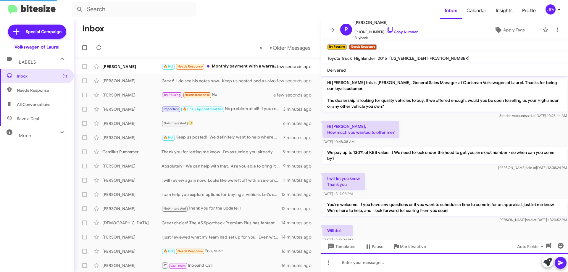
scroll to position [167, 0]
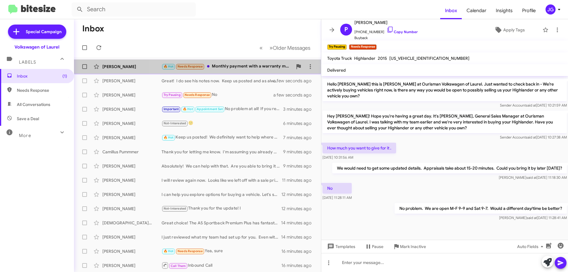
click at [236, 72] on span "Steph Talbert 🔥 Hot Needs Response Monthly payment with a warranty must be unde…" at bounding box center [197, 66] width 247 height 14
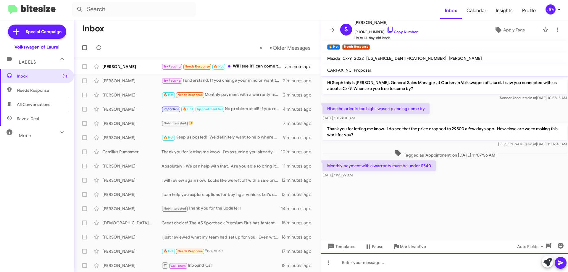
click at [392, 261] on div at bounding box center [444, 262] width 247 height 19
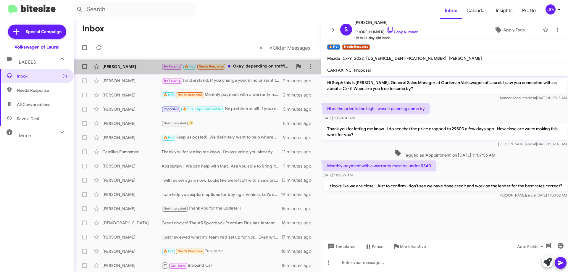
click at [248, 70] on div "Angela Salcedo Try Pausing 🔥 Hot Needs Response Okay, depending on traffic 😒 a …" at bounding box center [198, 67] width 238 height 12
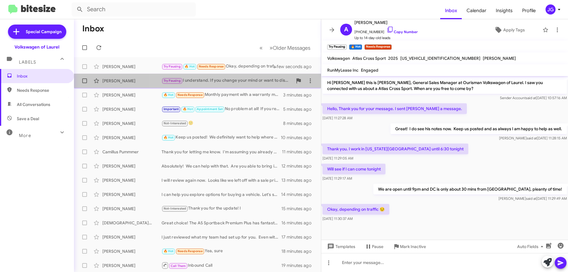
click at [221, 80] on div "Try Pausing I understand. If you change your mind or want to discuss it further…" at bounding box center [226, 80] width 131 height 7
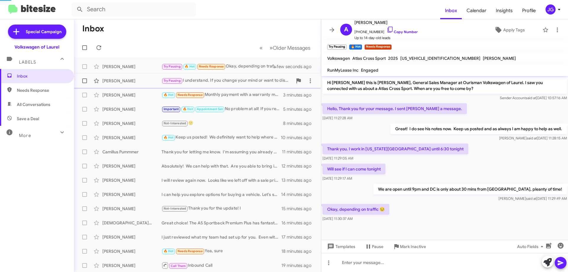
scroll to position [188, 0]
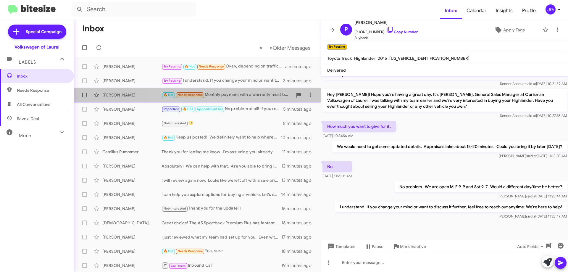
click at [246, 92] on div "🔥 Hot Needs Response Monthly payment with a warranty must be under $540" at bounding box center [226, 94] width 131 height 7
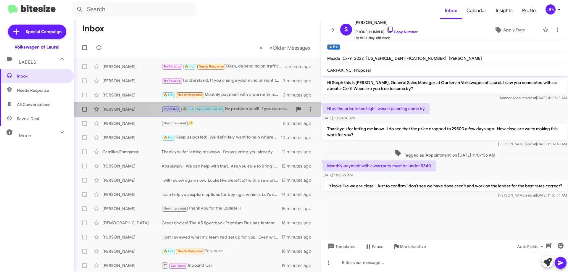
click at [245, 107] on div "Important 🔥 Hot Appointment Set No problem at all! If you reconsider or want to…" at bounding box center [226, 109] width 131 height 7
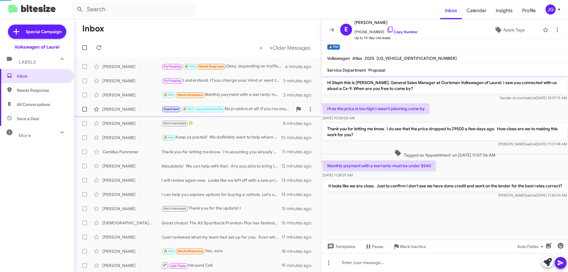
scroll to position [419, 0]
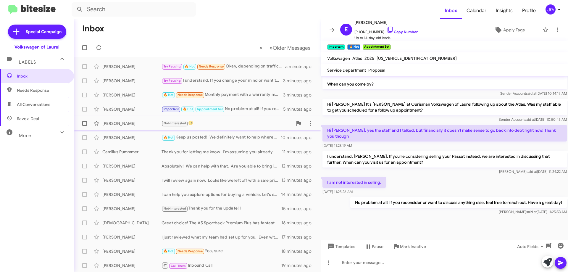
click at [248, 119] on div "Rayna Moise Not-Interested 🙂 8 minutes ago" at bounding box center [198, 123] width 238 height 12
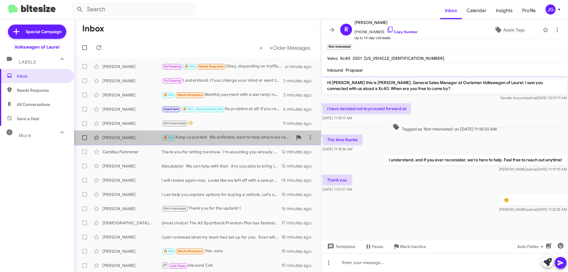
click at [251, 136] on div "🔥 Hot Keep us posted! We definitely want to help where we can on our end." at bounding box center [226, 137] width 131 height 7
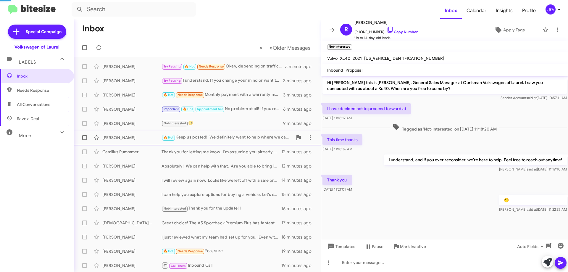
scroll to position [100, 0]
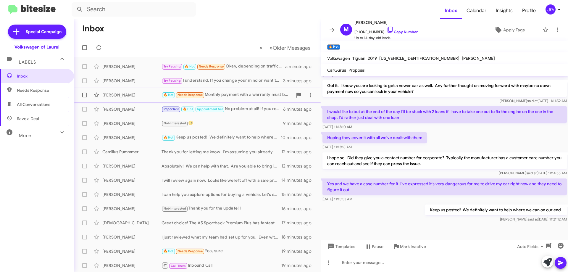
click at [236, 94] on div "🔥 Hot Needs Response Monthly payment with a warranty must be under $540" at bounding box center [226, 94] width 131 height 7
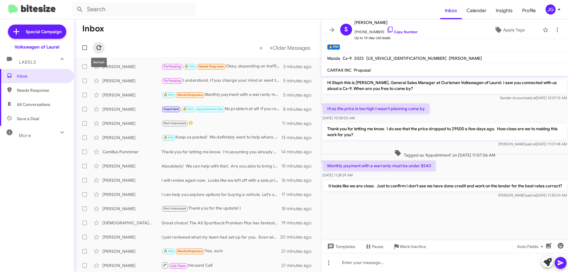
click at [101, 49] on icon at bounding box center [98, 47] width 7 height 7
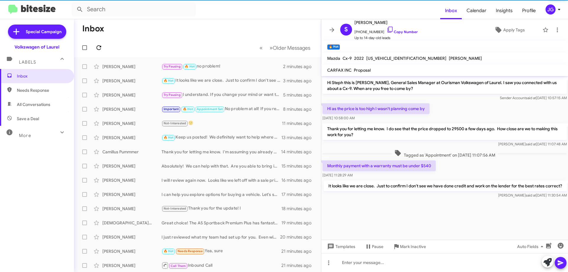
click at [101, 49] on icon at bounding box center [98, 47] width 7 height 7
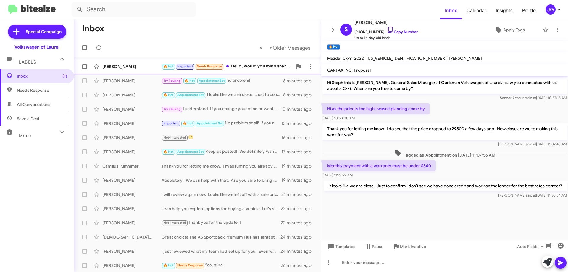
click at [249, 68] on div "🔥 Hot Important Needs Response Hello, would you mind sharing a price quote ahea…" at bounding box center [226, 66] width 131 height 7
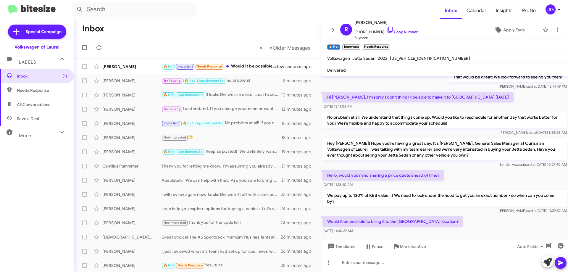
scroll to position [127, 0]
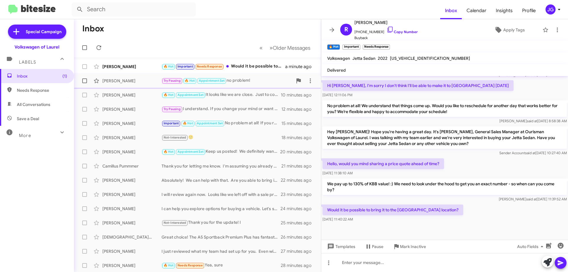
click at [264, 80] on div "Try Pausing 🔥 Hot Appointment Set no problem!" at bounding box center [226, 80] width 131 height 7
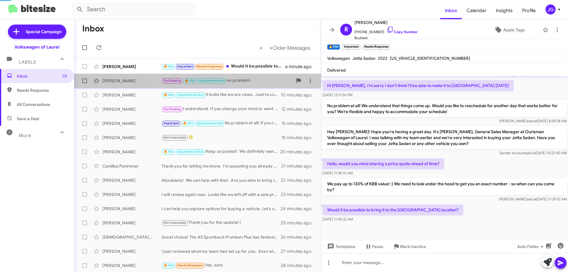
scroll to position [28, 0]
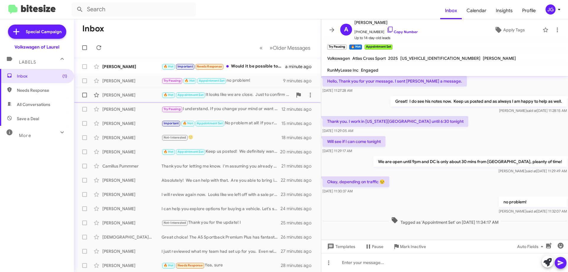
click at [248, 93] on div "🔥 Hot Appointment Set It looks like we are close. Just to confirm I don't see w…" at bounding box center [226, 94] width 131 height 7
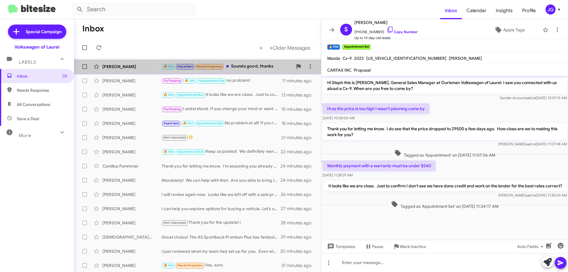
click at [250, 61] on div "Rana Abdelaziz 🔥 Hot Important Needs Response Sounds good, thanks a few seconds…" at bounding box center [198, 67] width 238 height 12
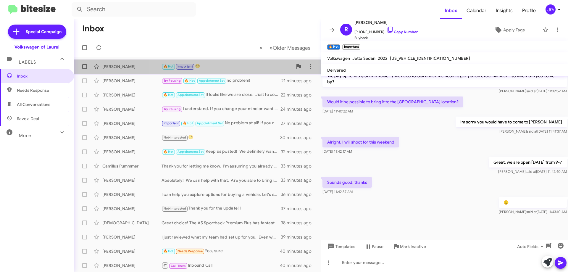
click at [229, 70] on div "Rana Abdelaziz 🔥 Hot Important 🙂 10 minutes ago" at bounding box center [198, 67] width 238 height 12
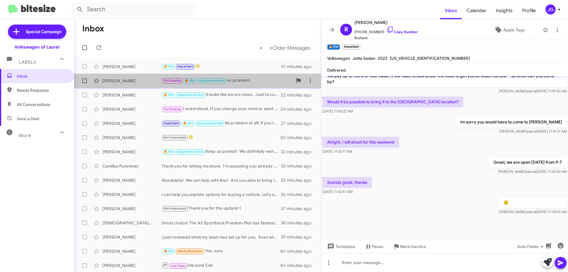
click at [236, 79] on div "Try Pausing 🔥 Hot Appointment Set no problem!" at bounding box center [226, 80] width 131 height 7
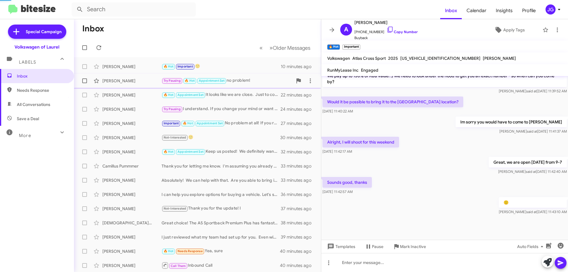
scroll to position [28, 0]
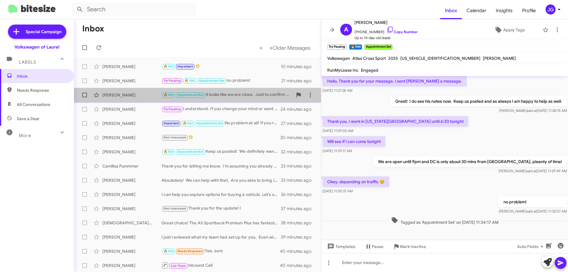
click at [245, 91] on div "Steph Talbert 🔥 Hot Appointment Set It looks like we are close. Just to confirm…" at bounding box center [198, 95] width 238 height 12
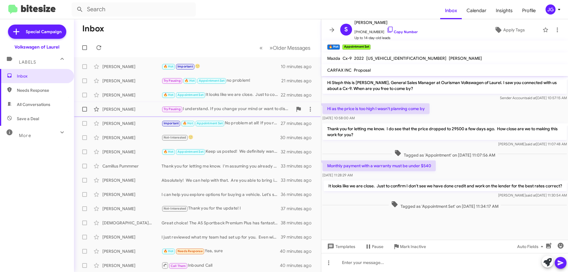
click at [245, 106] on div "Try Pausing I understand. If you change your mind or want to discuss it further…" at bounding box center [226, 109] width 131 height 7
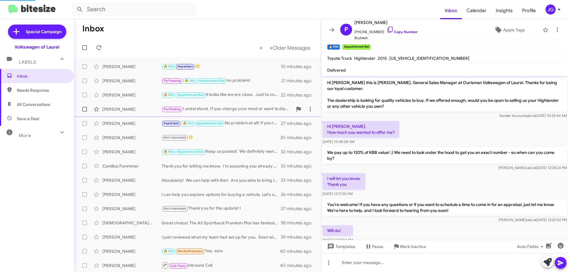
scroll to position [188, 0]
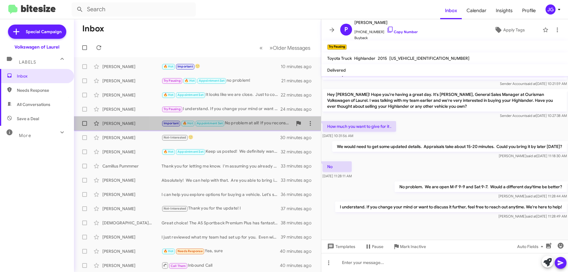
click at [259, 124] on div "Important 🔥 Hot Appointment Set No problem at all! If you reconsider or want to…" at bounding box center [226, 123] width 131 height 7
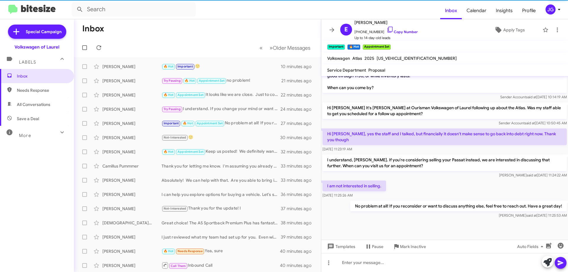
scroll to position [757, 0]
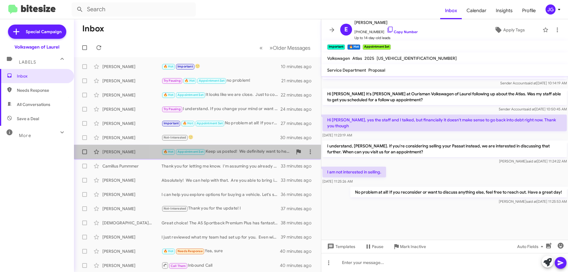
click at [251, 149] on div "🔥 Hot Appointment Set Keep us posted! We definitely want to help where we can o…" at bounding box center [226, 151] width 131 height 7
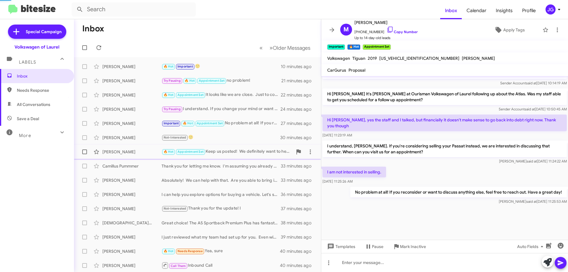
scroll to position [113, 0]
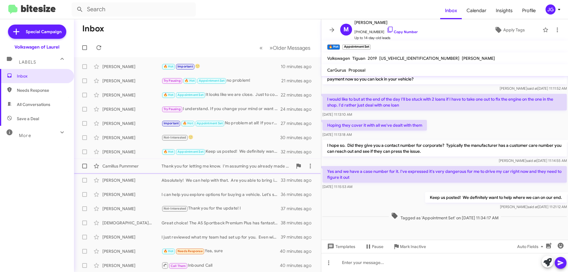
click at [211, 170] on div "Camillus Pummmer Thank you for letting me know. I'm assuming you already made t…" at bounding box center [198, 166] width 238 height 12
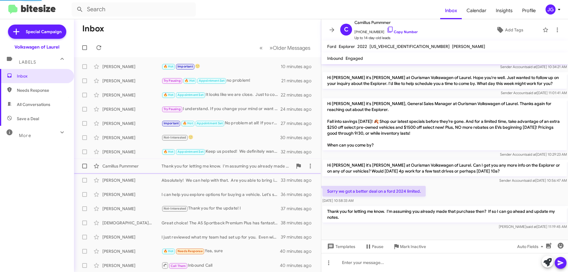
scroll to position [55, 0]
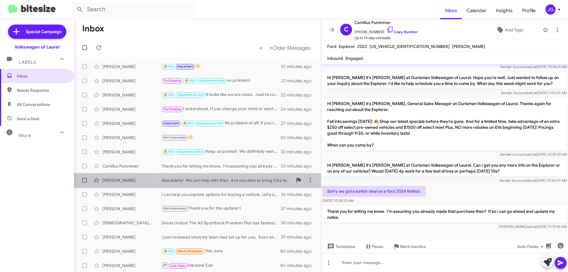
click at [238, 179] on div "Absolutely! We can help with that. Are you able to bring it by later so we can …" at bounding box center [226, 180] width 131 height 6
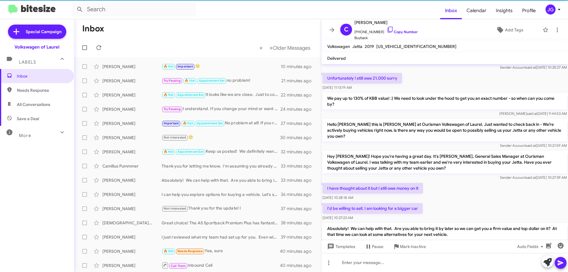
scroll to position [78, 0]
